Goal: Check status: Check status

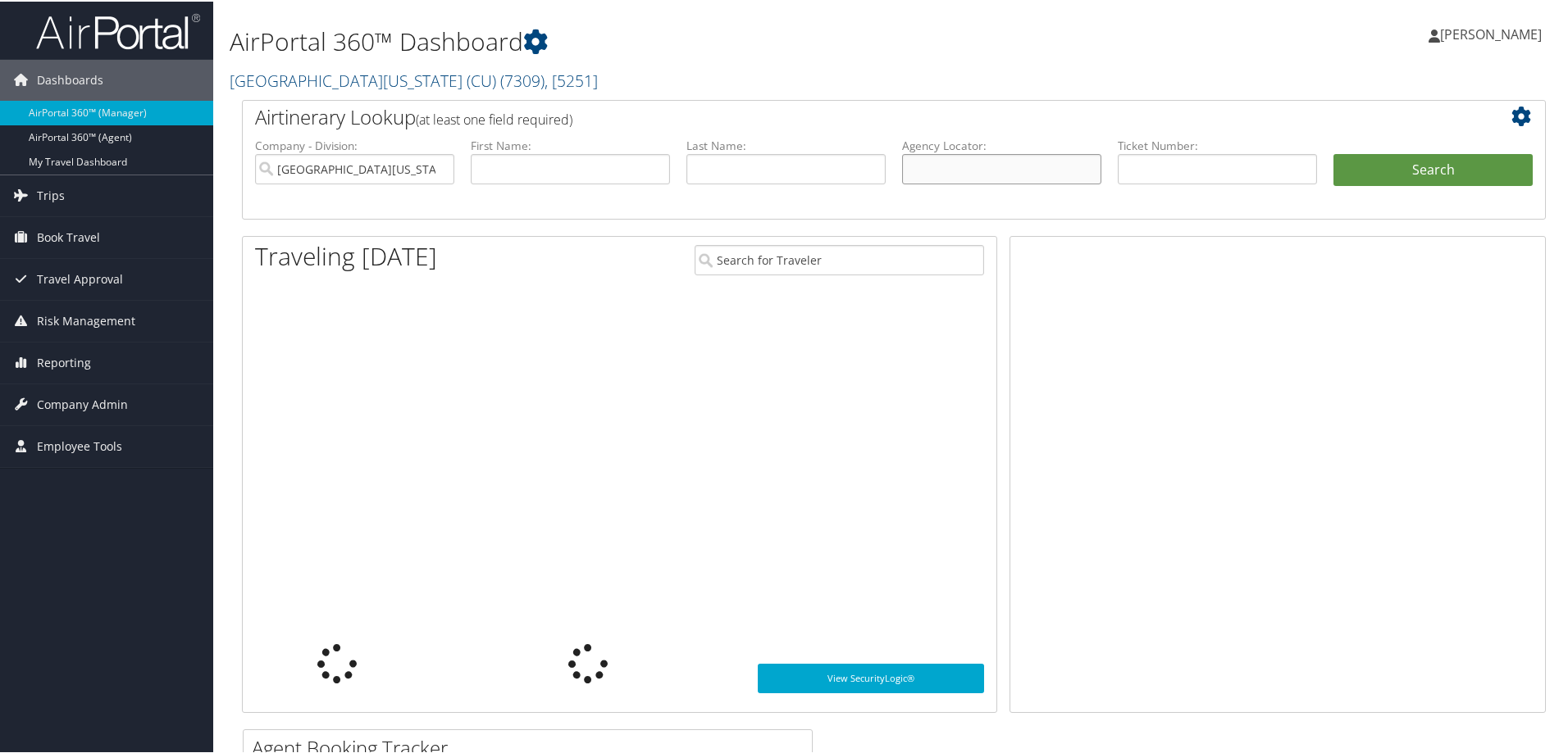
click at [950, 163] on input "text" at bounding box center [1001, 168] width 200 height 30
paste input "DLKBPN"
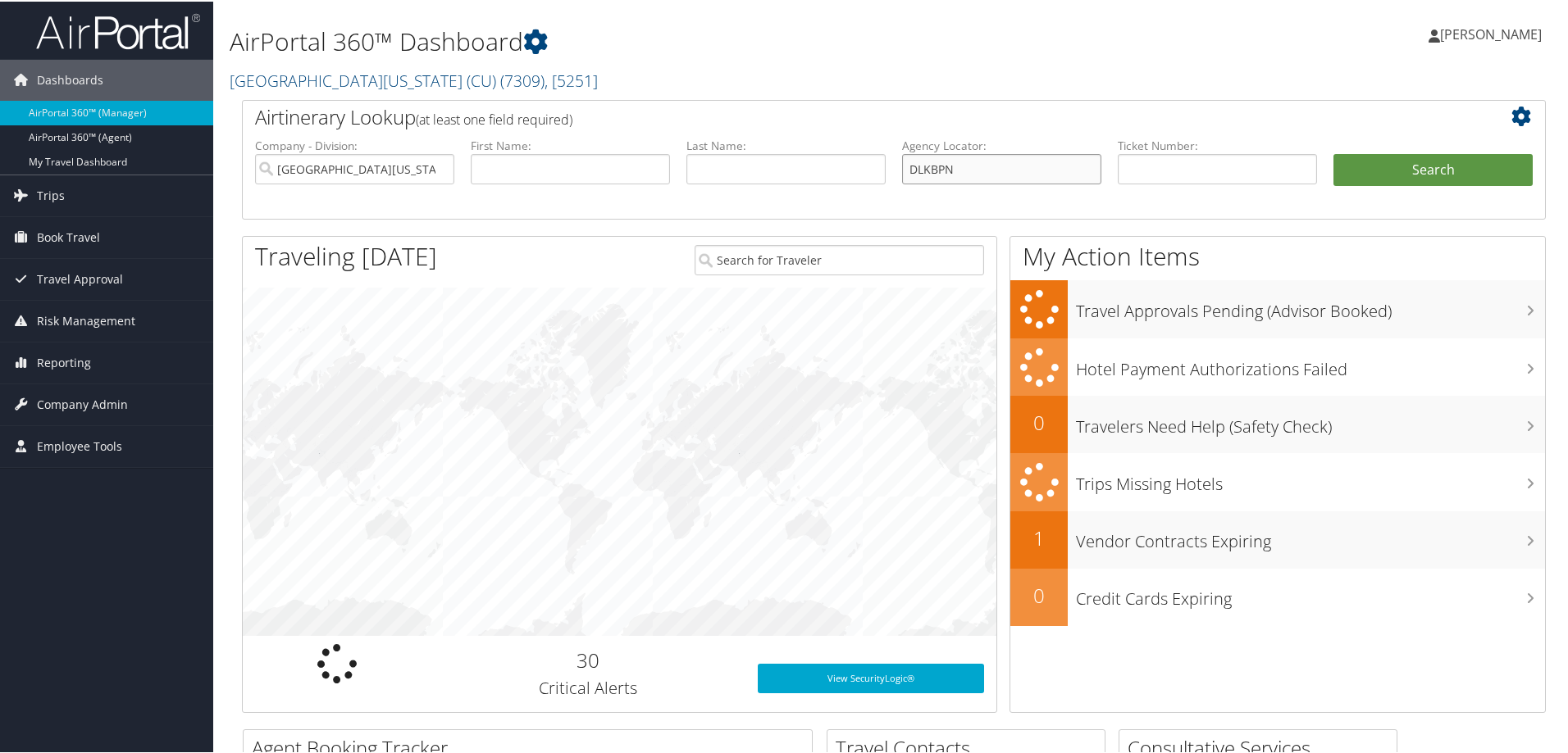
type input "DLKBPN"
click at [1334, 153] on button "Search" at bounding box center [1433, 169] width 200 height 33
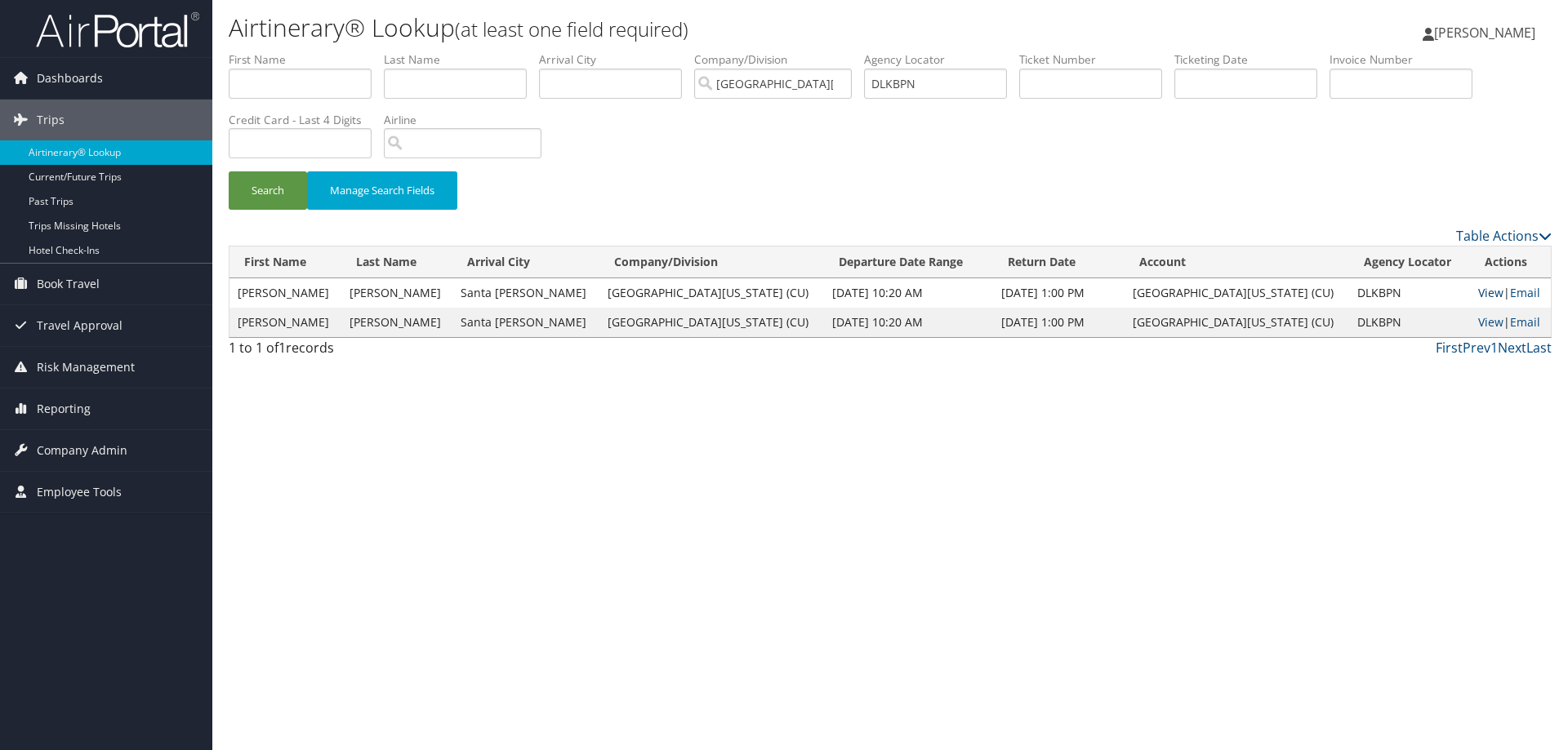
click at [1478, 296] on link "View" at bounding box center [1490, 292] width 25 height 15
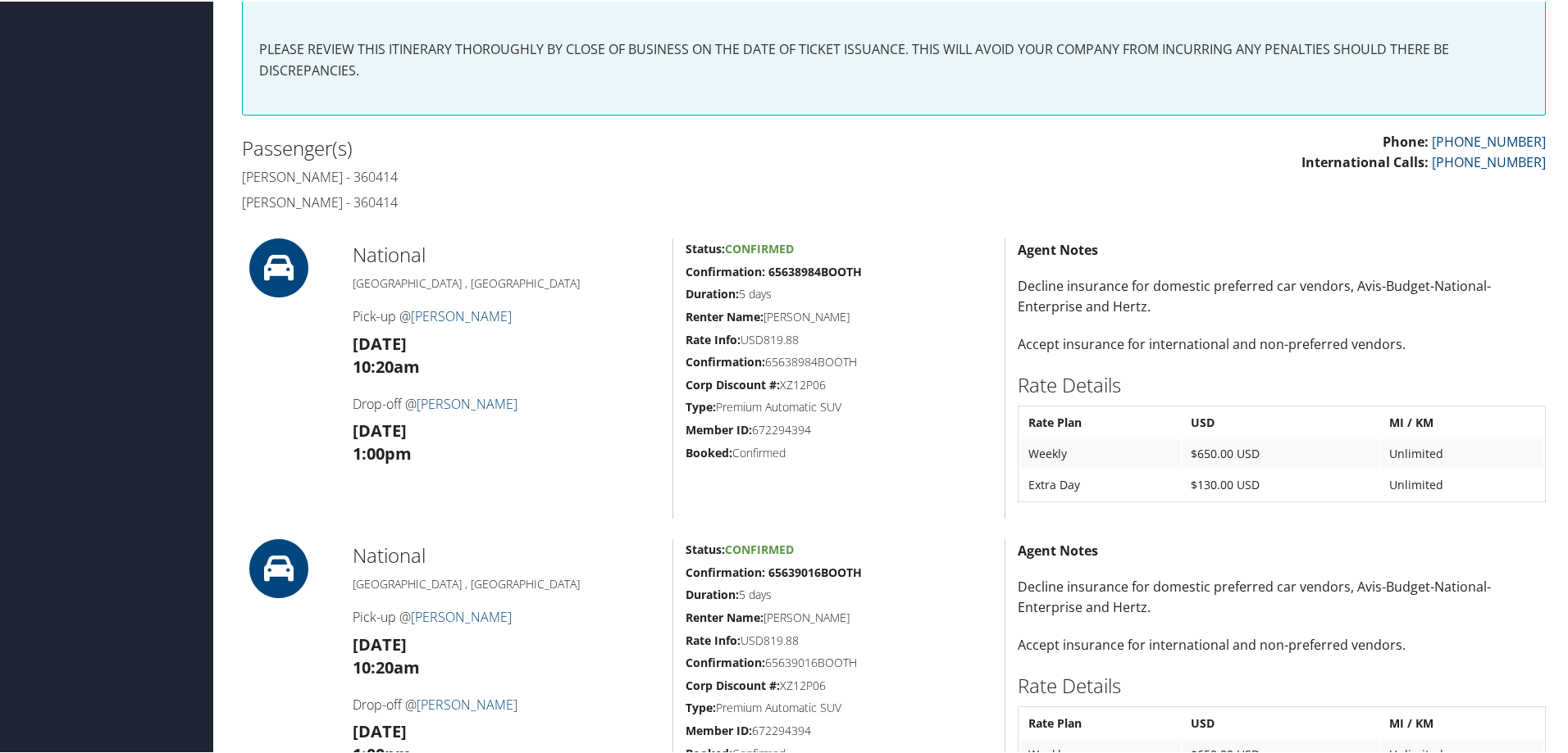
scroll to position [144, 0]
